Goal: Transaction & Acquisition: Download file/media

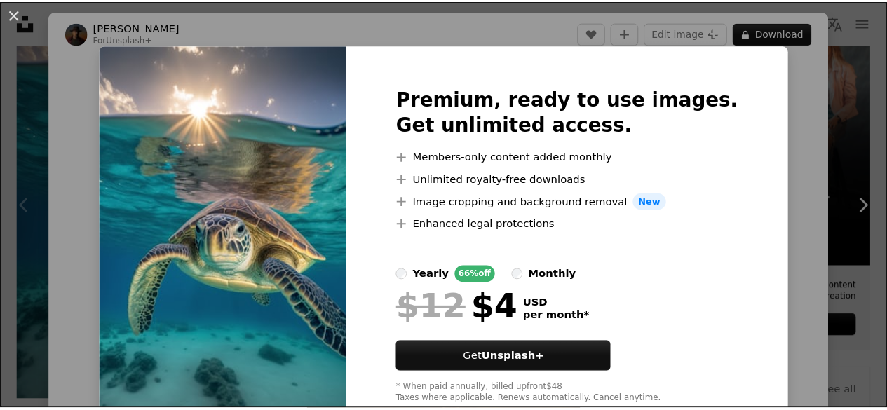
scroll to position [39, 0]
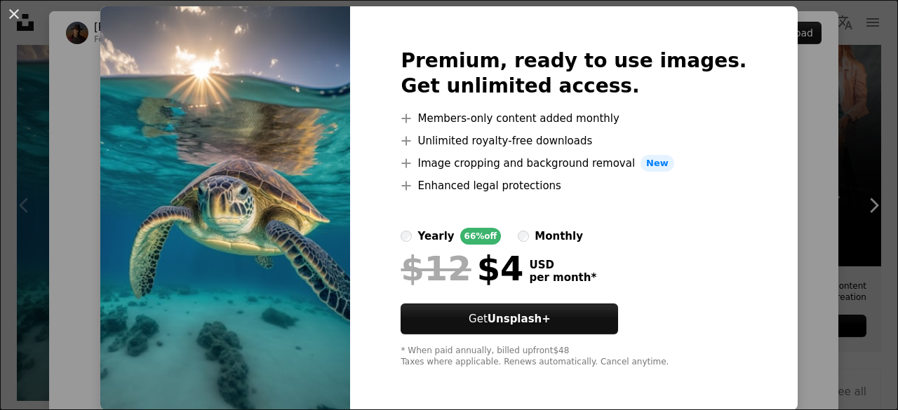
click at [350, 280] on img at bounding box center [225, 208] width 250 height 404
click at [784, 145] on div "An X shape Premium, ready to use images. Get unlimited access. A plus sign Memb…" at bounding box center [449, 205] width 898 height 410
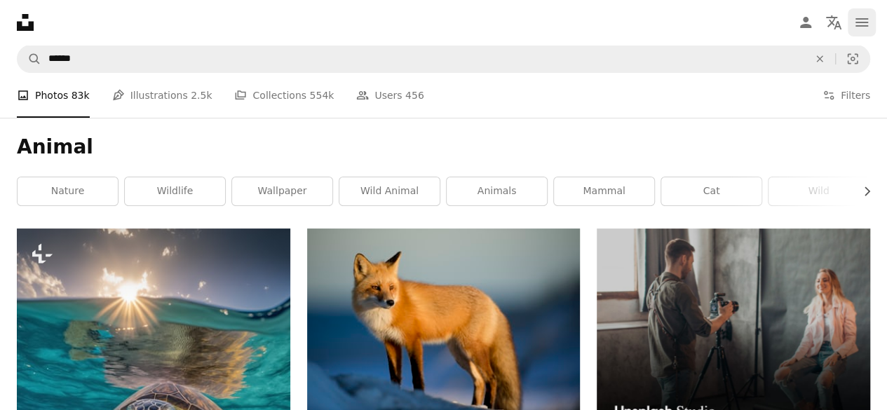
click at [857, 30] on icon "navigation menu" at bounding box center [861, 22] width 17 height 17
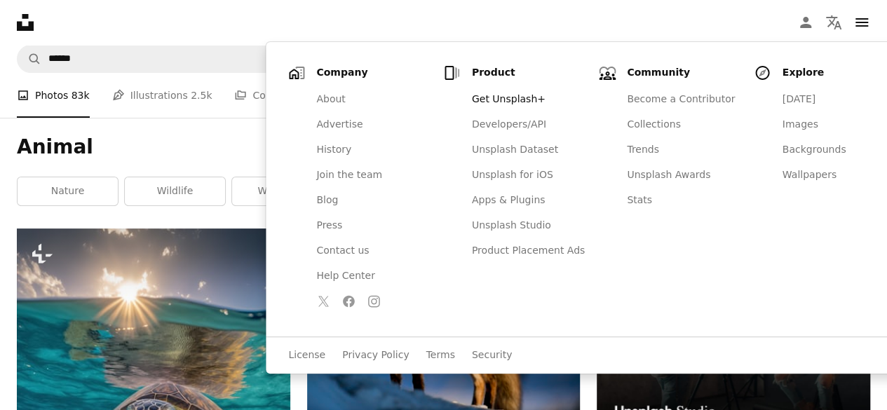
click at [174, 137] on h1 "Animal" at bounding box center [443, 147] width 853 height 25
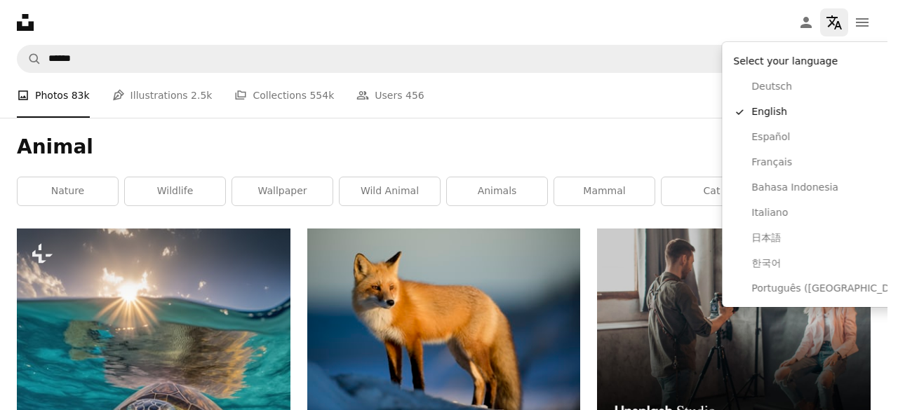
click at [834, 20] on icon "Localization icon" at bounding box center [833, 22] width 17 height 17
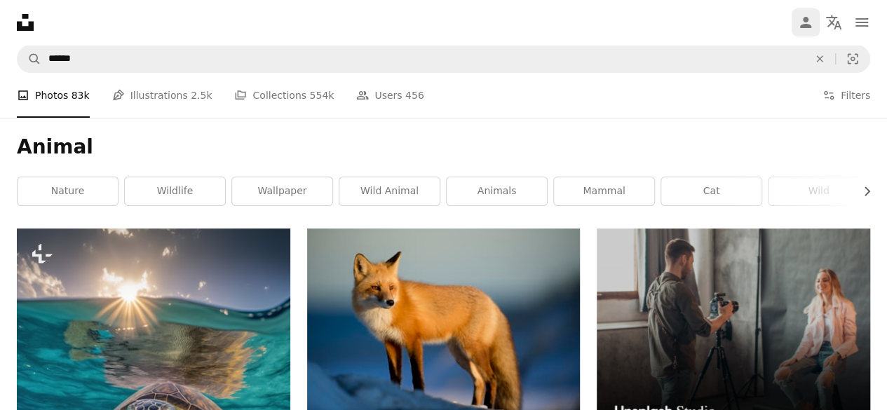
click at [805, 33] on link "Person" at bounding box center [806, 22] width 28 height 28
click at [21, 100] on li "A photo Photos 83k" at bounding box center [53, 95] width 73 height 45
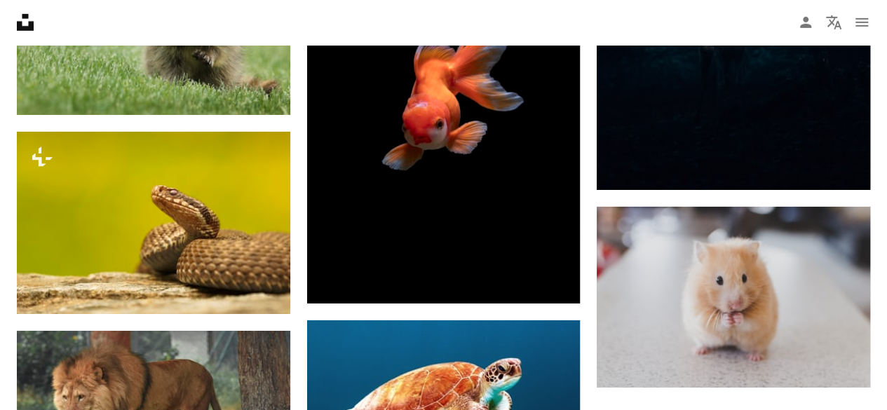
scroll to position [2210, 0]
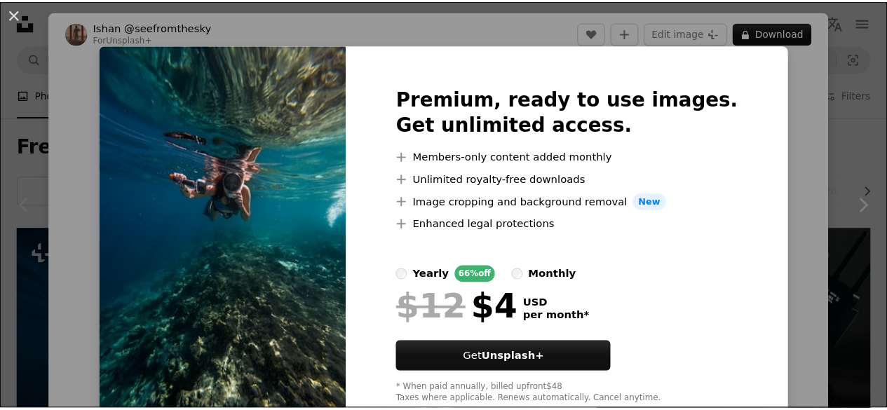
scroll to position [39, 0]
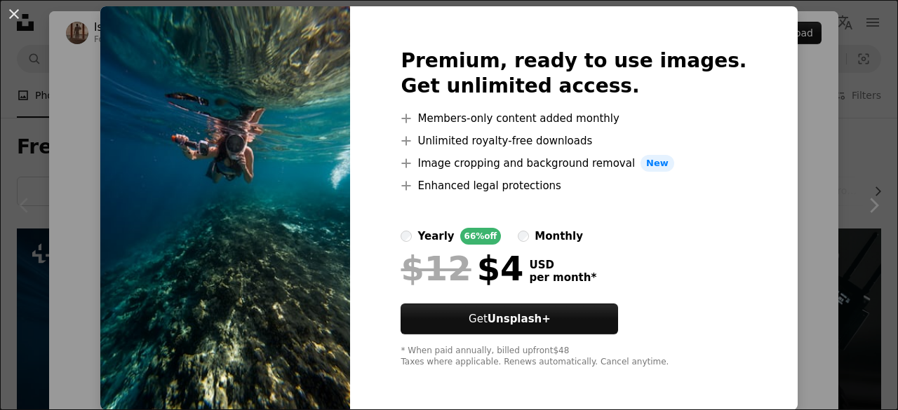
click at [299, 282] on img at bounding box center [225, 208] width 250 height 404
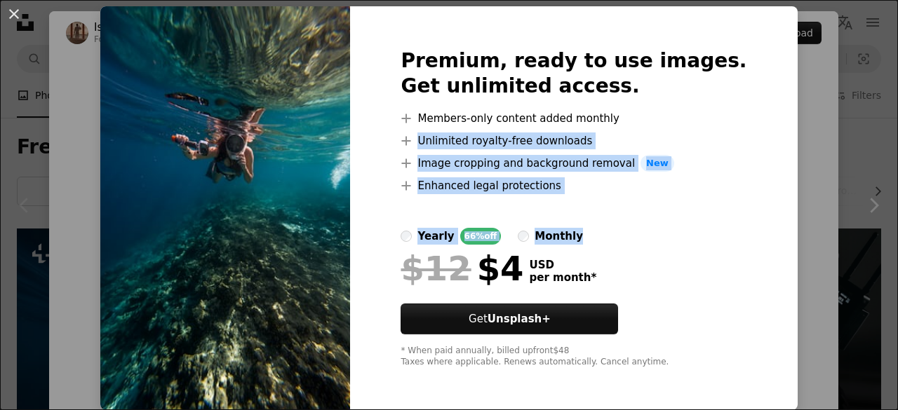
drag, startPoint x: 773, startPoint y: 241, endPoint x: 783, endPoint y: 110, distance: 130.8
click at [783, 110] on div "An X shape Premium, ready to use images. Get unlimited access. A plus sign Memb…" at bounding box center [449, 205] width 898 height 410
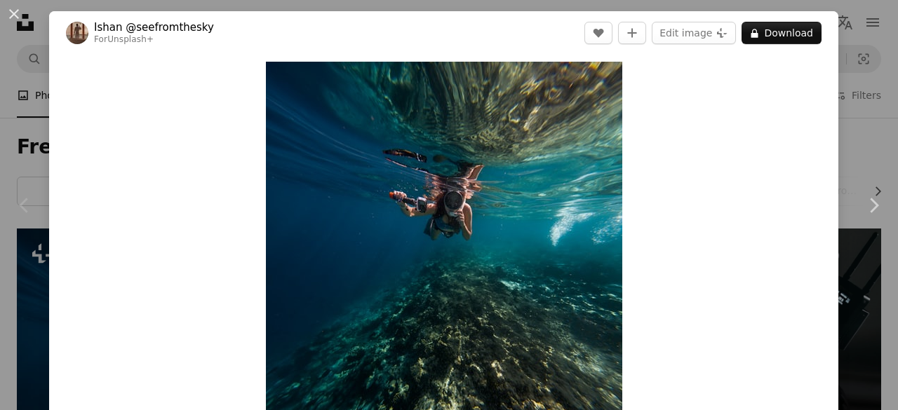
click at [783, 110] on div "Zoom in" at bounding box center [443, 265] width 789 height 421
click at [15, 15] on button "An X shape" at bounding box center [14, 14] width 17 height 17
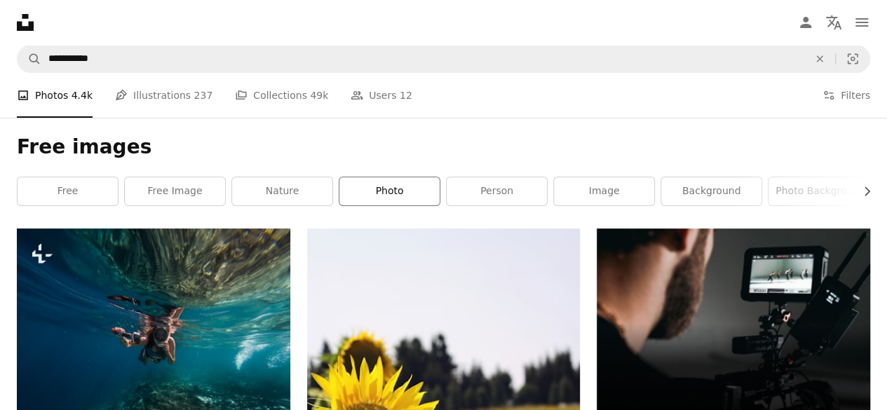
click at [381, 183] on link "photo" at bounding box center [389, 191] width 100 height 28
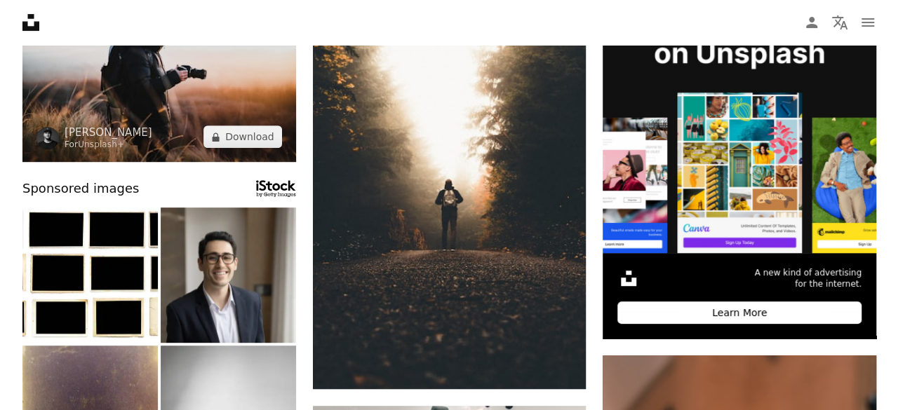
scroll to position [250, 0]
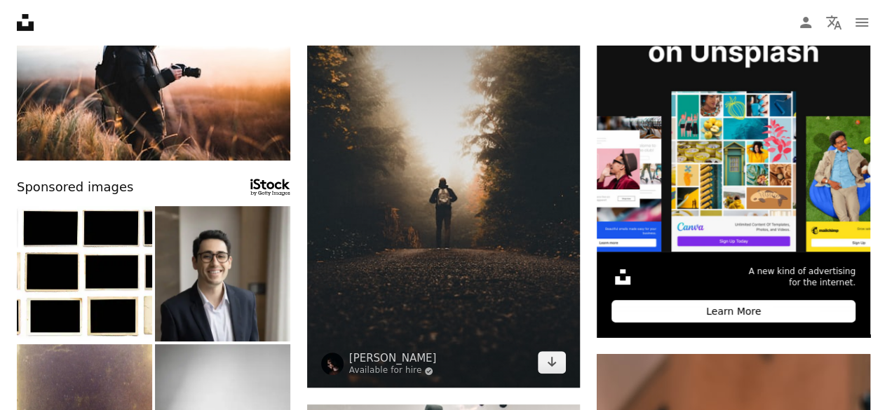
click at [329, 306] on img at bounding box center [443, 183] width 273 height 410
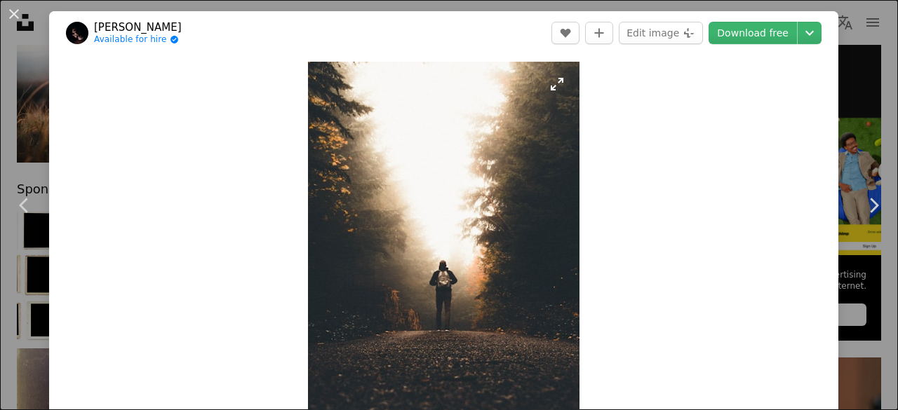
click at [329, 306] on img "Zoom in on this image" at bounding box center [443, 265] width 271 height 407
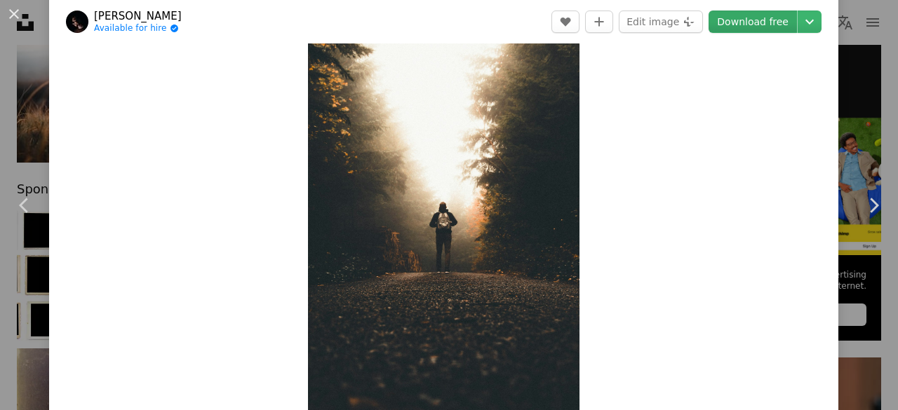
click at [747, 20] on link "Download free" at bounding box center [752, 22] width 88 height 22
